Goal: Task Accomplishment & Management: Complete application form

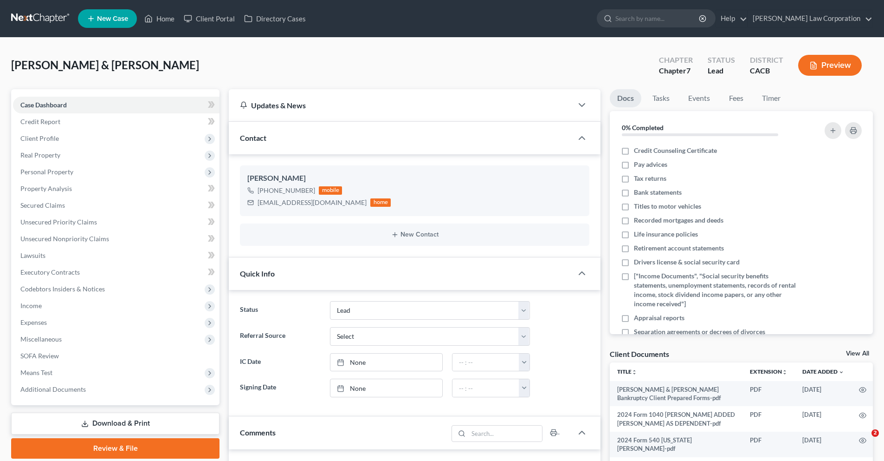
select select "10"
click at [45, 117] on span "Credit Report" at bounding box center [40, 121] width 40 height 8
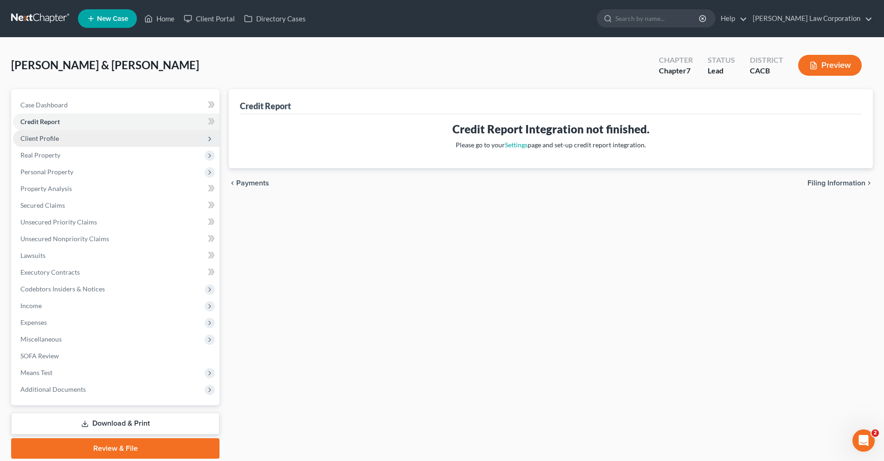
click at [43, 135] on span "Client Profile" at bounding box center [39, 138] width 39 height 8
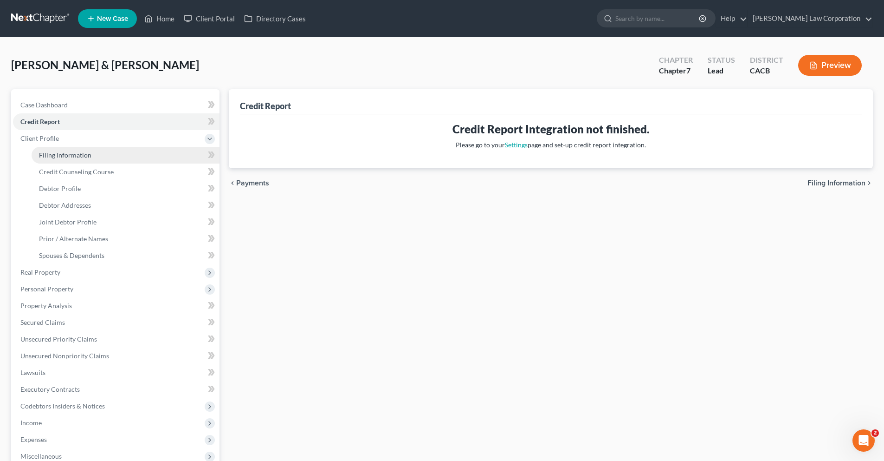
click at [46, 157] on span "Filing Information" at bounding box center [65, 155] width 52 height 8
select select "1"
select select "0"
select select "4"
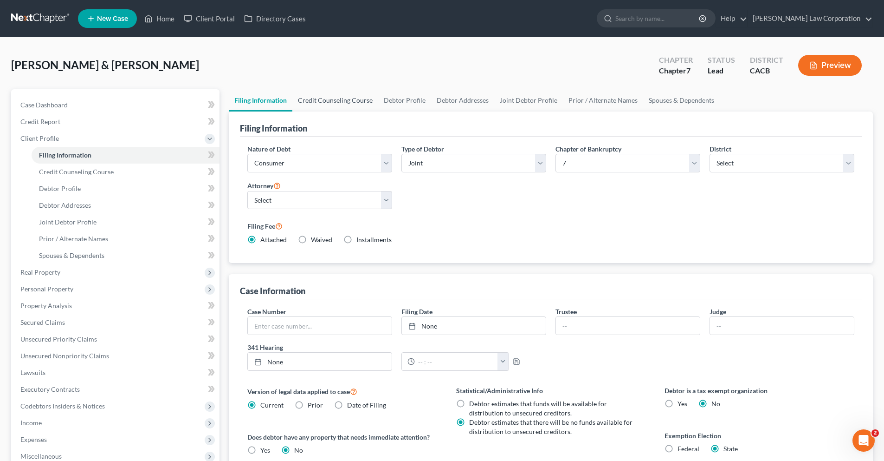
click at [323, 102] on link "Credit Counseling Course" at bounding box center [335, 100] width 86 height 22
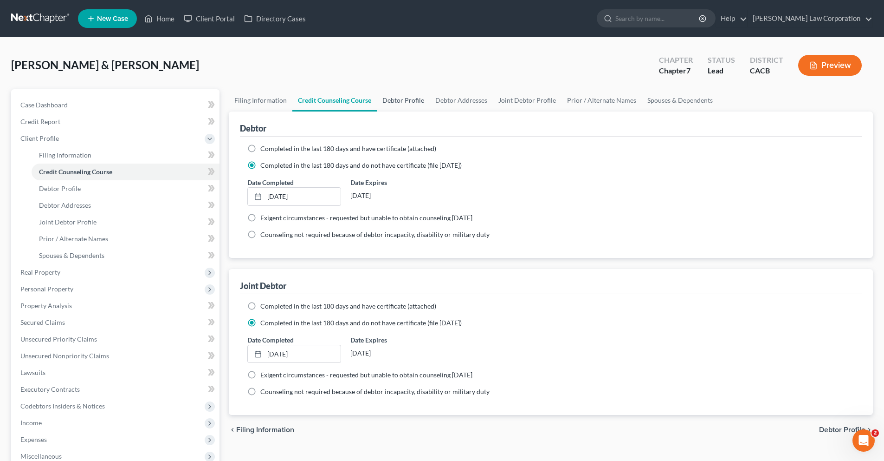
click at [390, 105] on link "Debtor Profile" at bounding box center [403, 100] width 53 height 22
select select "1"
select select "2"
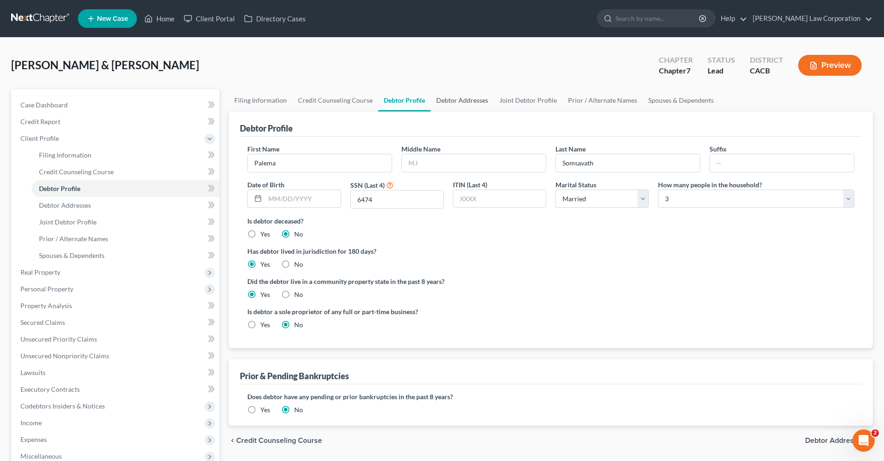
click at [454, 106] on link "Debtor Addresses" at bounding box center [462, 100] width 63 height 22
select select "0"
